Goal: Task Accomplishment & Management: Manage account settings

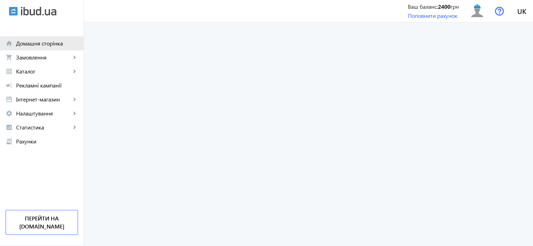
click at [43, 42] on span "Домашня сторінка" at bounding box center [47, 43] width 62 height 7
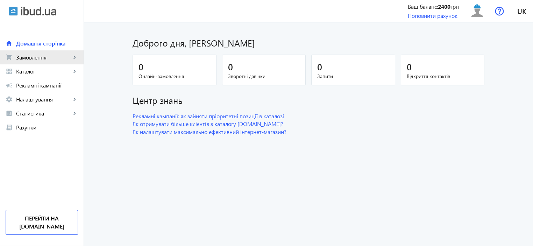
click at [22, 63] on link "shopping_cart Замовлення keyboard_arrow_right" at bounding box center [42, 57] width 84 height 14
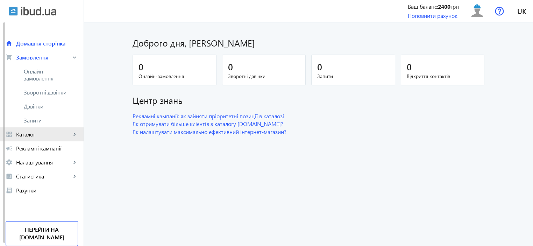
click at [31, 134] on span "Каталог" at bounding box center [43, 134] width 55 height 7
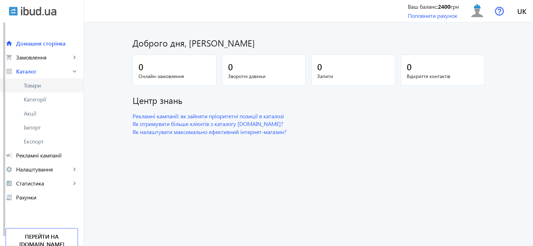
click at [34, 89] on span "Товари" at bounding box center [51, 85] width 54 height 7
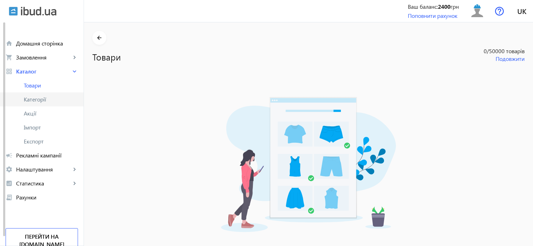
click at [34, 104] on link "Категорії" at bounding box center [42, 99] width 84 height 14
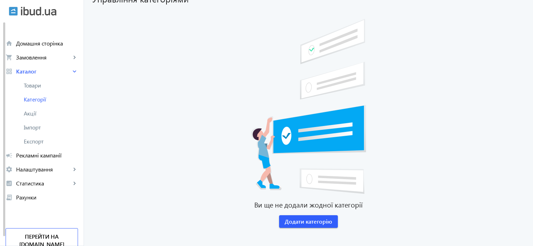
scroll to position [63, 0]
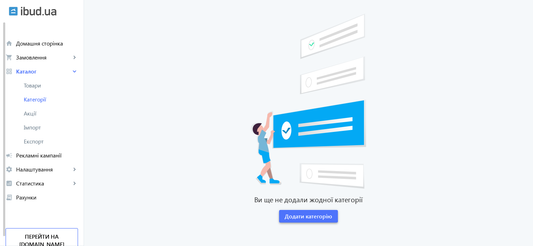
click at [294, 216] on span "Додати категорію" at bounding box center [309, 216] width 48 height 8
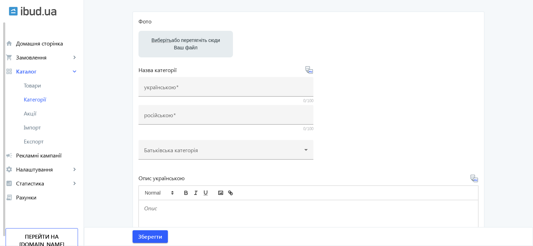
scroll to position [70, 0]
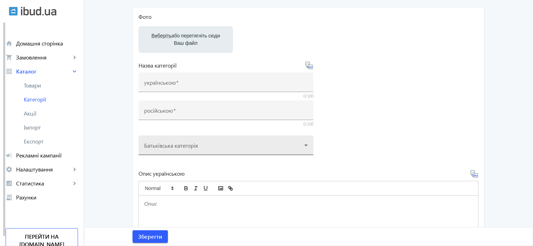
click at [281, 148] on div at bounding box center [226, 142] width 164 height 25
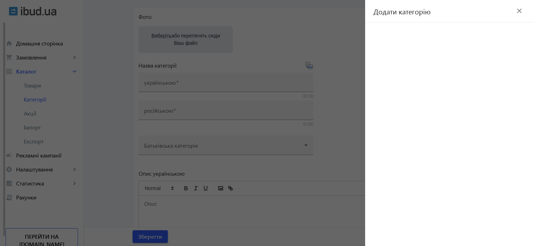
click at [520, 9] on mat-icon "close" at bounding box center [519, 11] width 10 height 10
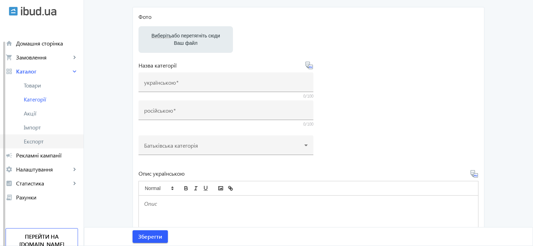
scroll to position [10, 0]
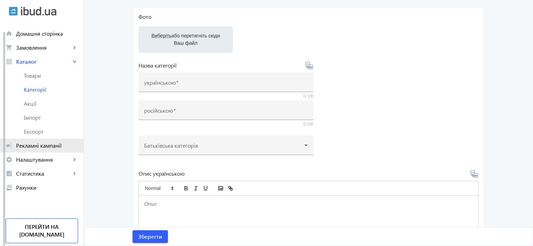
click at [51, 148] on span "Рекламні кампанії" at bounding box center [47, 145] width 62 height 7
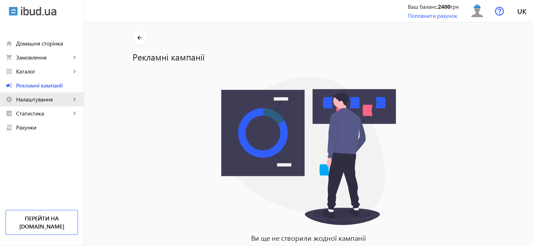
click at [31, 98] on span "Налаштування" at bounding box center [43, 99] width 55 height 7
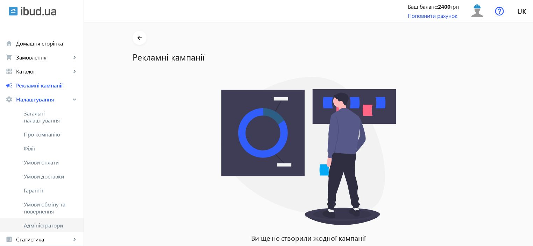
scroll to position [66, 0]
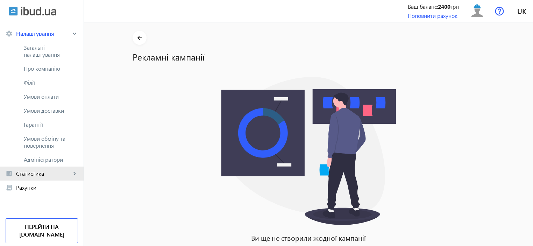
click at [36, 179] on link "analytics Статистика keyboard_arrow_right" at bounding box center [42, 174] width 84 height 14
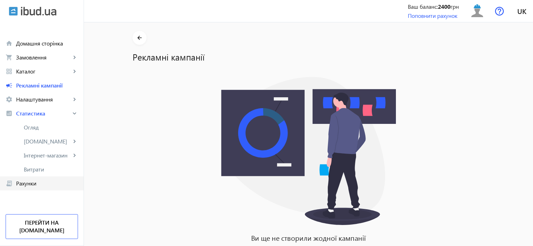
click at [27, 188] on link "receipt_long Рахунки" at bounding box center [42, 183] width 84 height 14
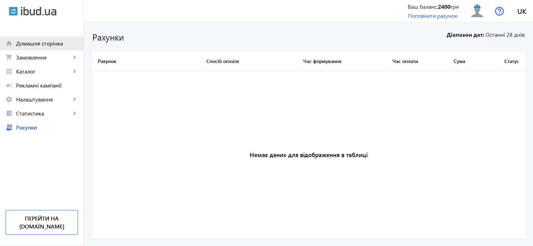
click at [47, 43] on span "Домашня сторінка" at bounding box center [47, 43] width 62 height 7
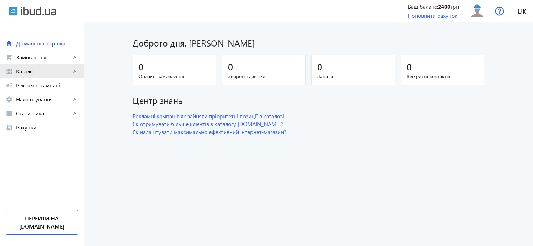
click at [24, 71] on span "Каталог" at bounding box center [43, 71] width 55 height 7
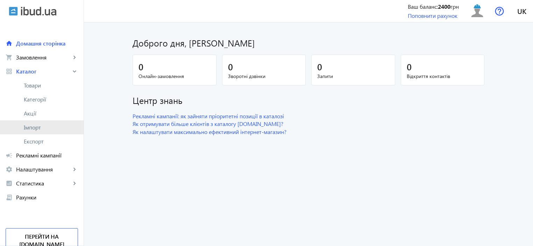
click at [35, 124] on span "Імпорт" at bounding box center [51, 127] width 54 height 7
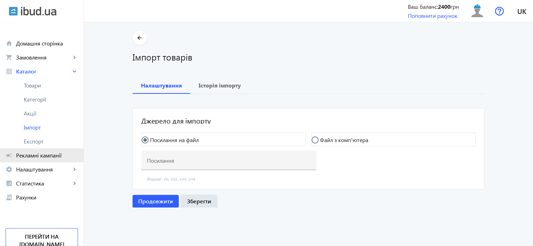
click at [35, 156] on span "Рекламні кампанії" at bounding box center [47, 155] width 62 height 7
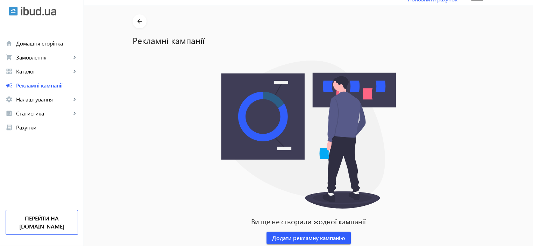
scroll to position [34, 0]
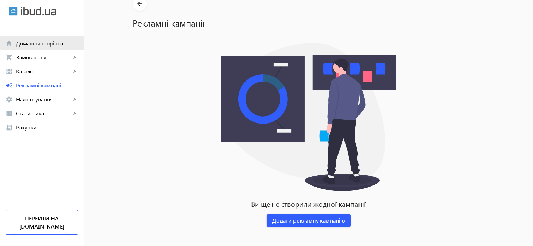
click at [27, 47] on span "Домашня сторінка" at bounding box center [47, 43] width 62 height 7
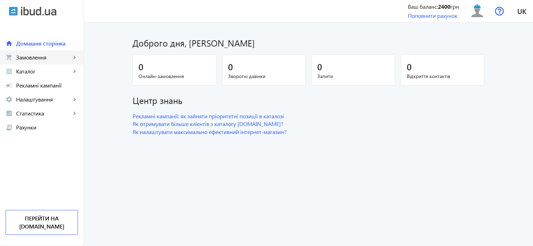
click at [27, 59] on span "Замовлення" at bounding box center [43, 57] width 55 height 7
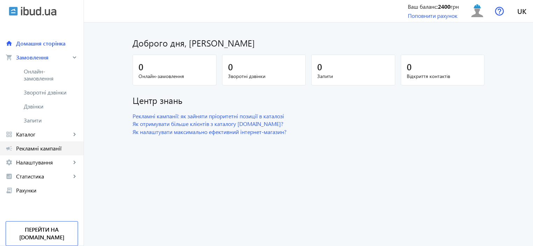
click at [24, 150] on span "Рекламні кампанії" at bounding box center [47, 148] width 62 height 7
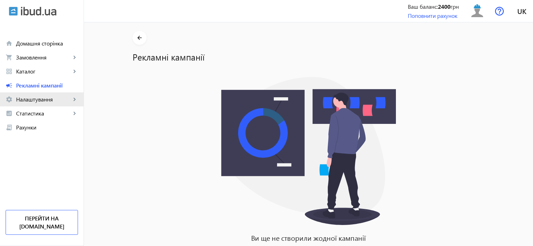
click at [23, 99] on span "Налаштування" at bounding box center [43, 99] width 55 height 7
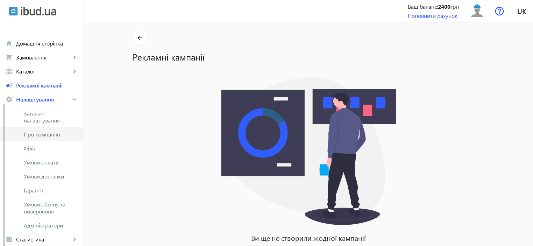
scroll to position [46, 0]
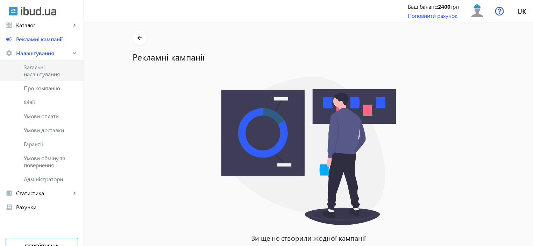
click at [36, 68] on span "Загальні налаштування" at bounding box center [51, 71] width 54 height 14
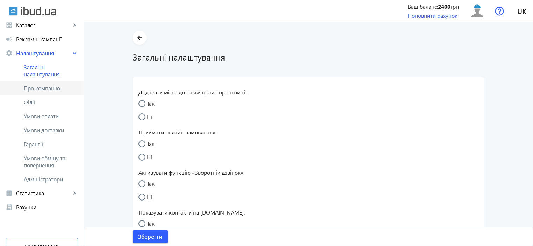
radio input "true"
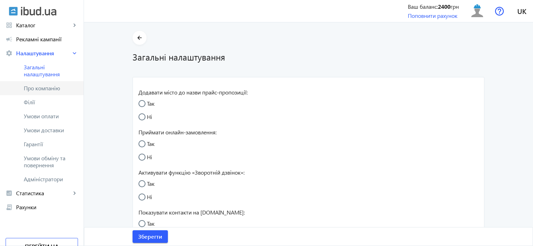
radio input "true"
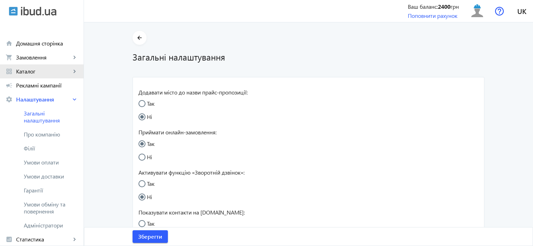
click at [27, 70] on span "Каталог" at bounding box center [43, 71] width 55 height 7
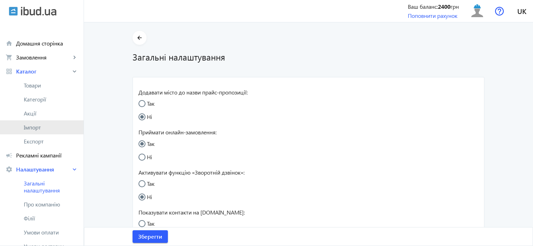
click at [35, 127] on span "Імпорт" at bounding box center [51, 127] width 54 height 7
